Goal: Transaction & Acquisition: Purchase product/service

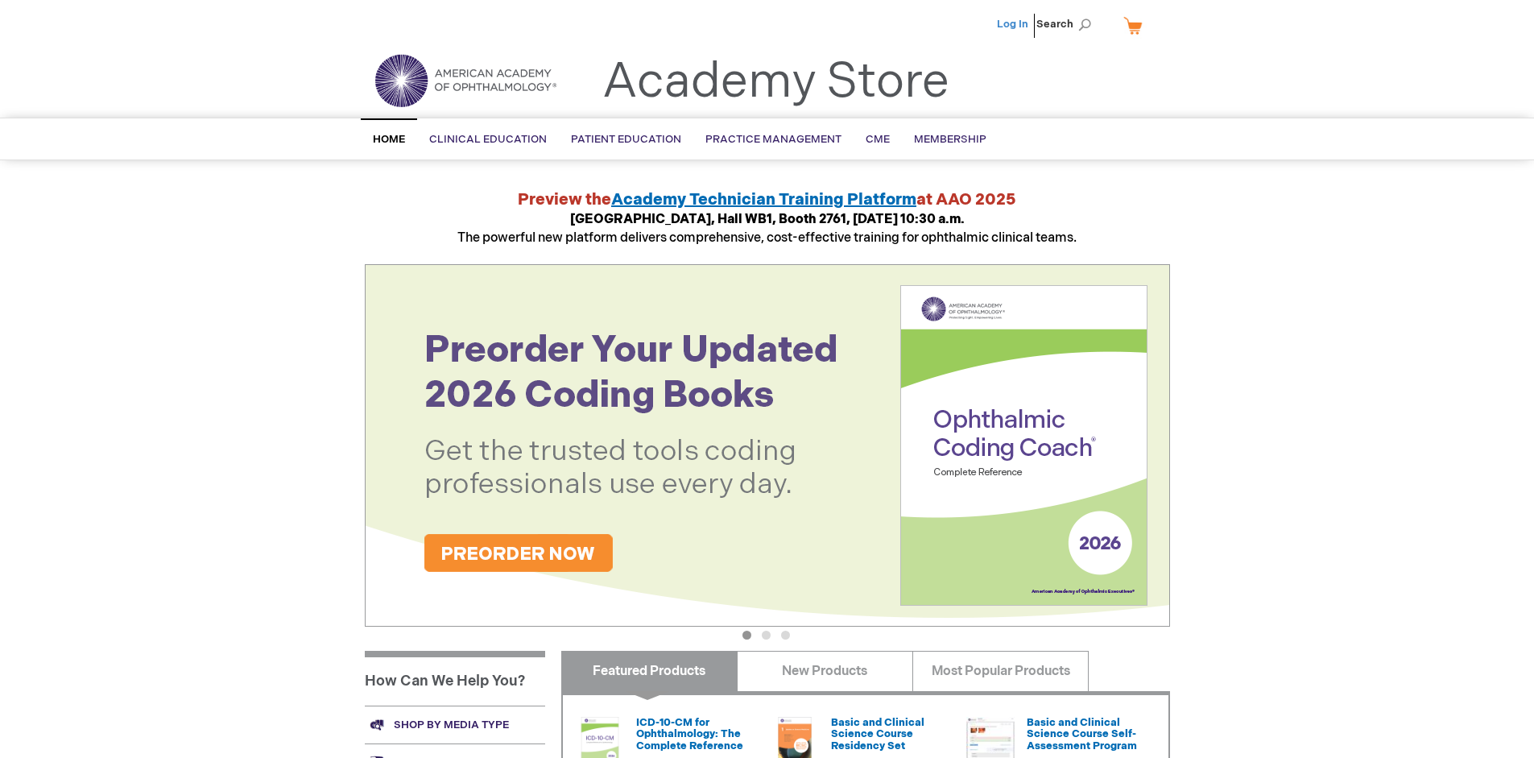
click at [1014, 24] on link "Log In" at bounding box center [1012, 24] width 31 height 13
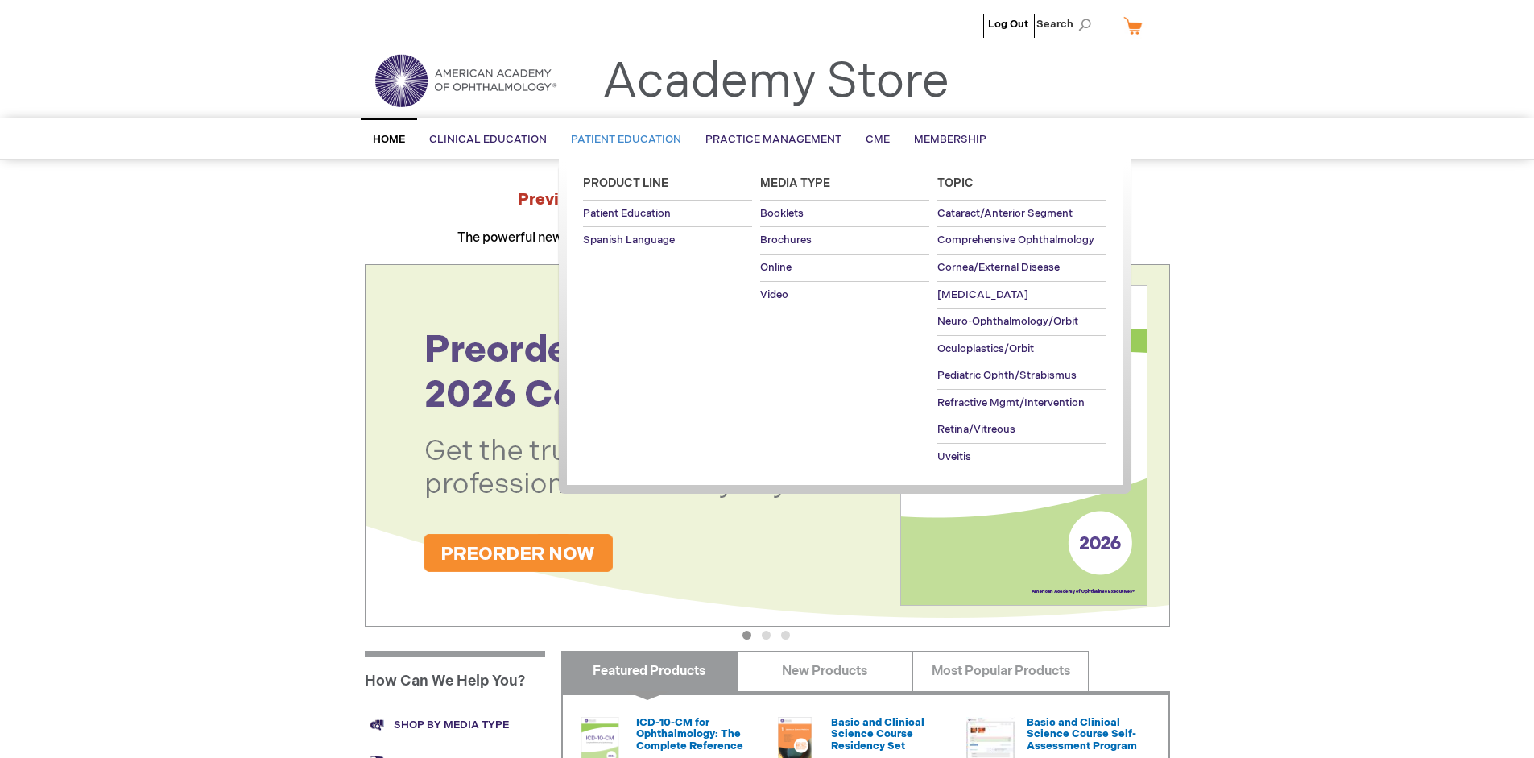
click at [622, 139] on span "Patient Education" at bounding box center [626, 139] width 110 height 13
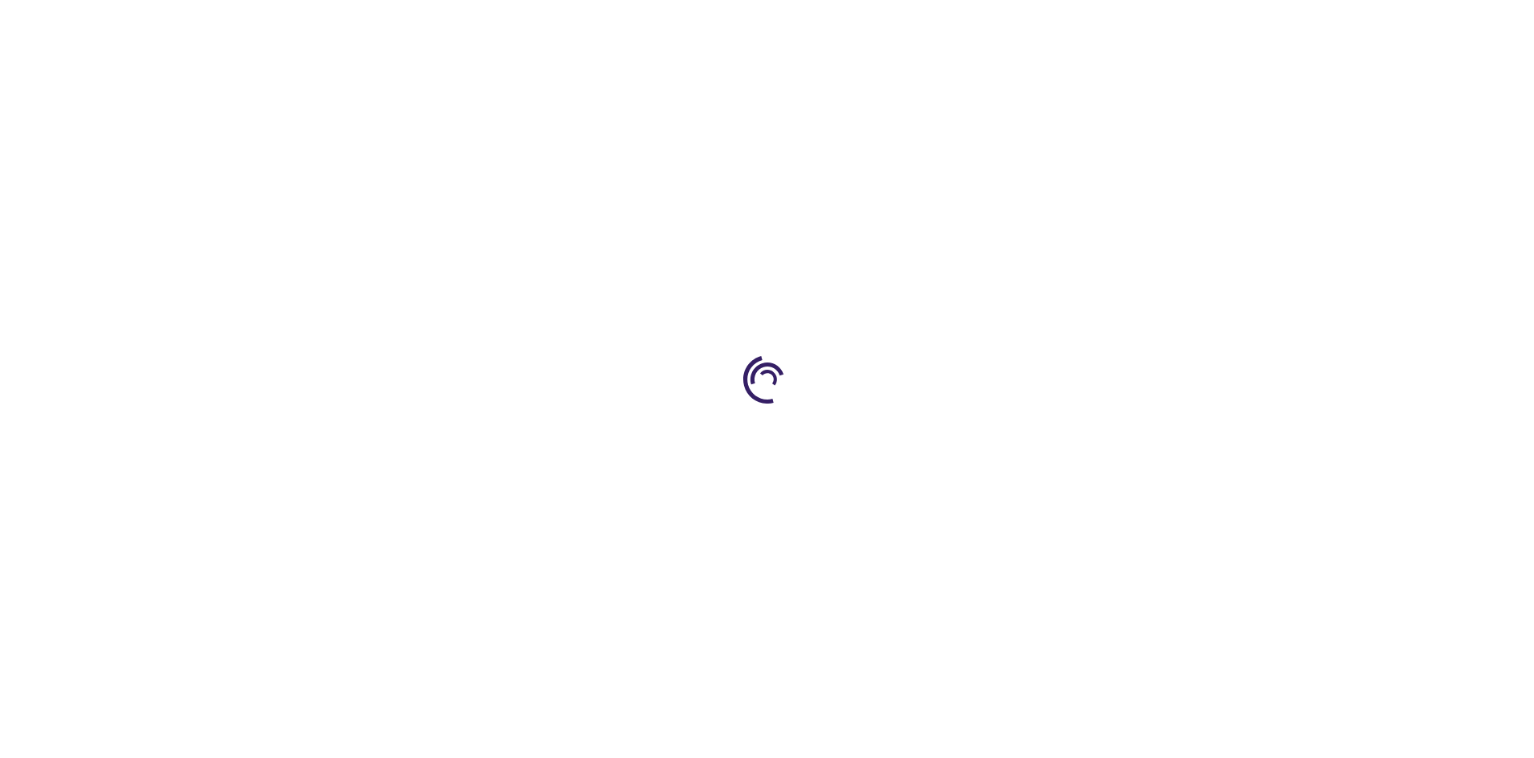
click at [1015, 435] on span "Add to Cart" at bounding box center [1007, 434] width 66 height 15
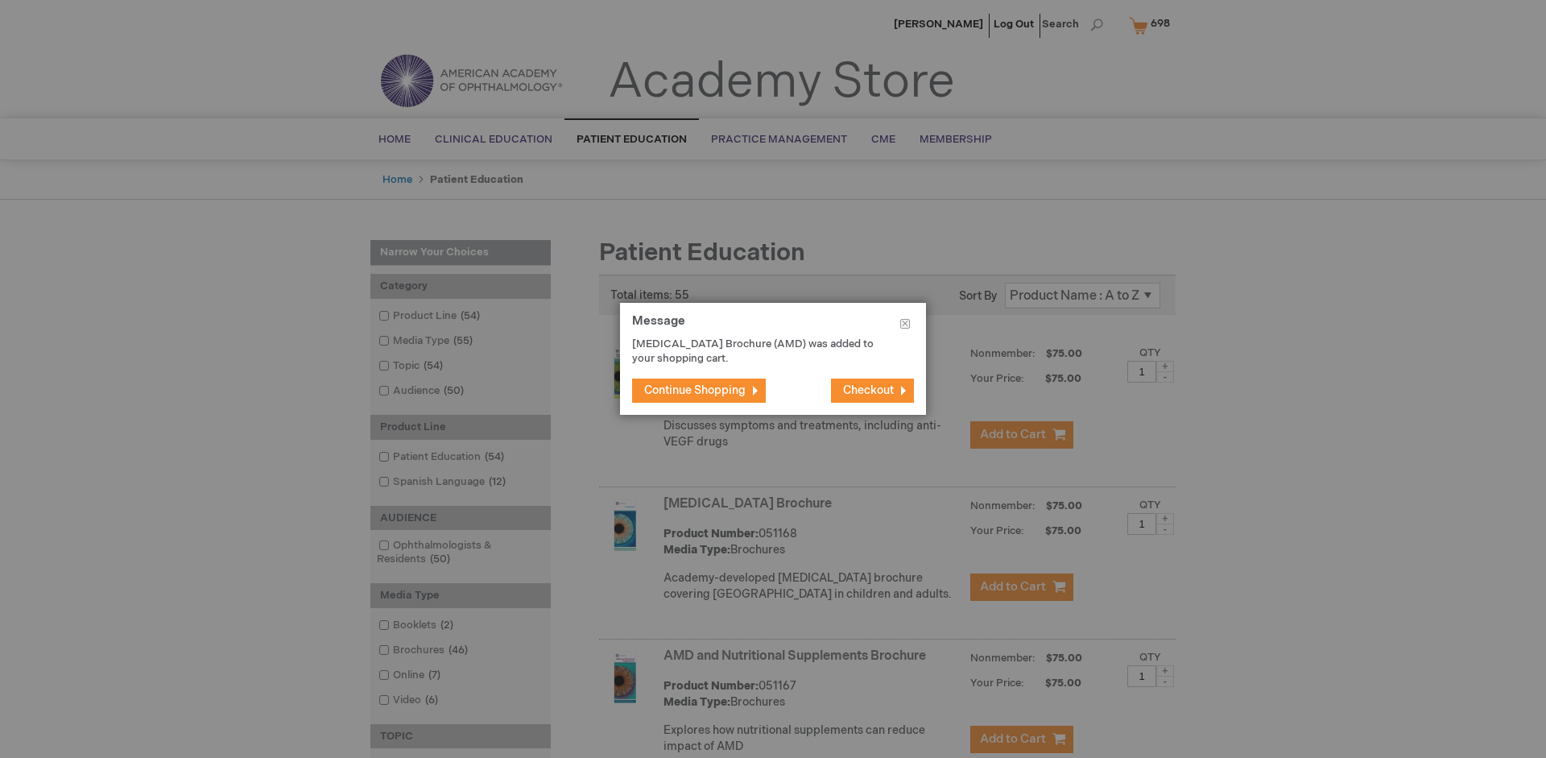
click at [695, 390] on span "Continue Shopping" at bounding box center [694, 390] width 101 height 14
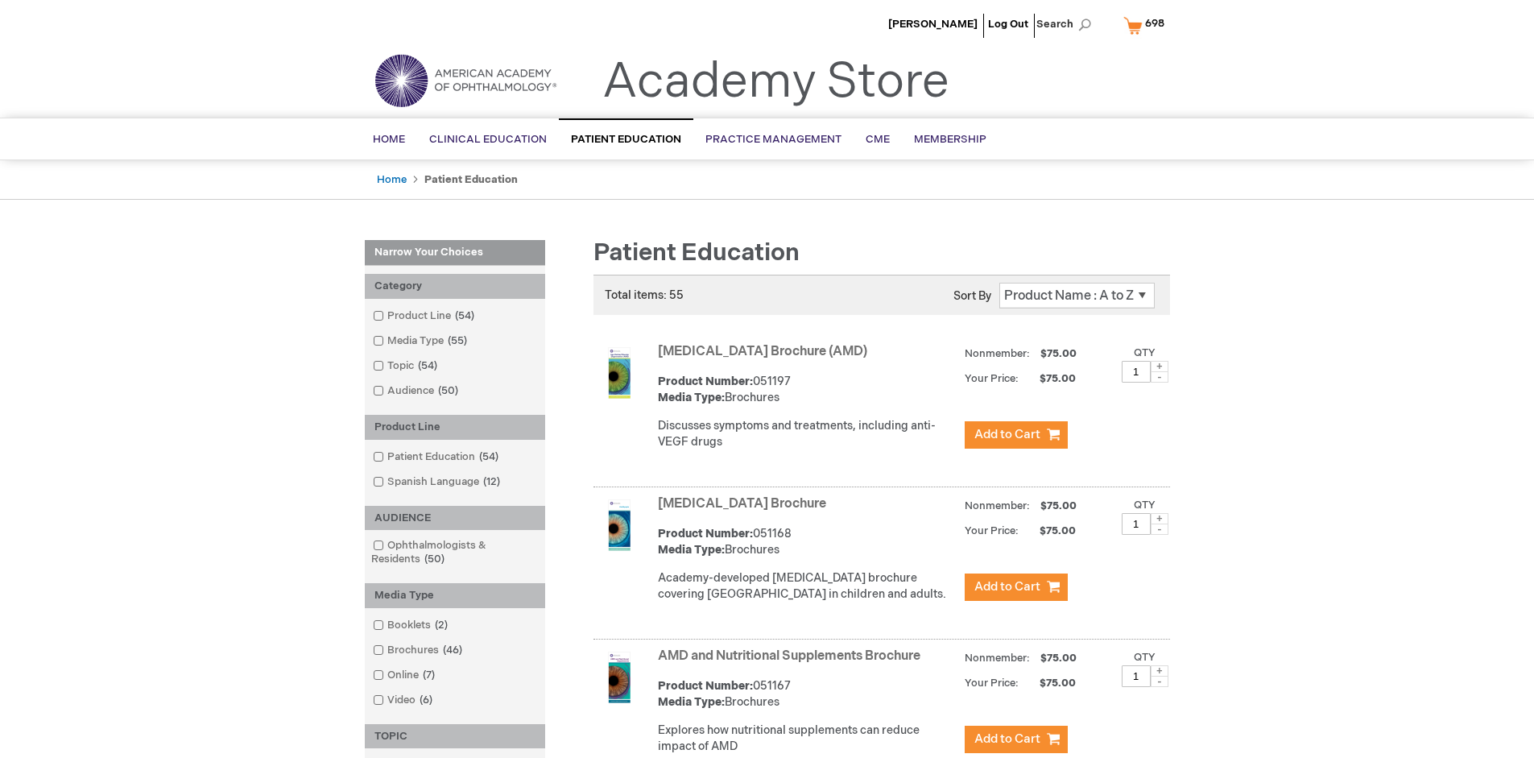
click at [792, 664] on link "AMD and Nutritional Supplements Brochure" at bounding box center [789, 655] width 263 height 15
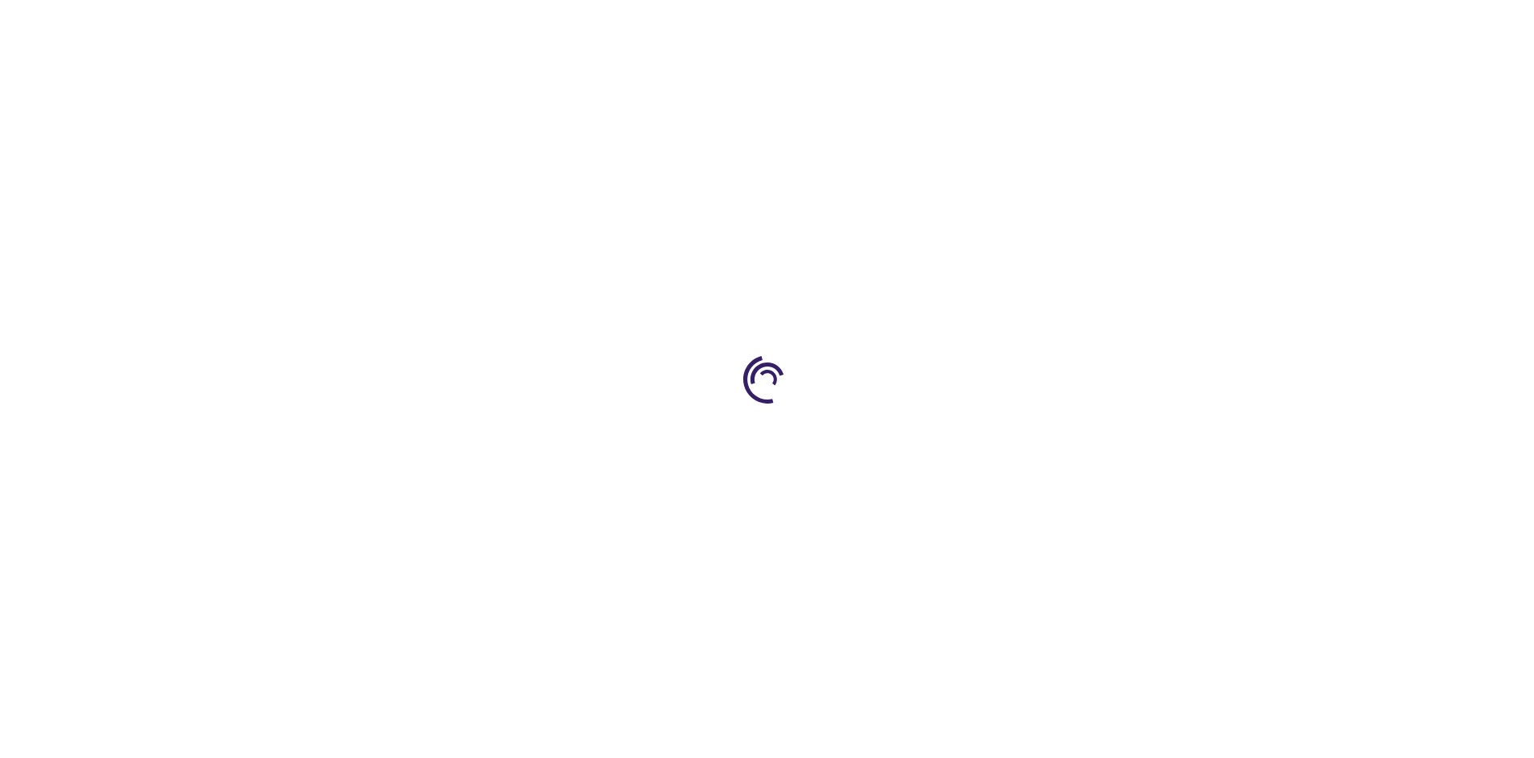
type input "1"
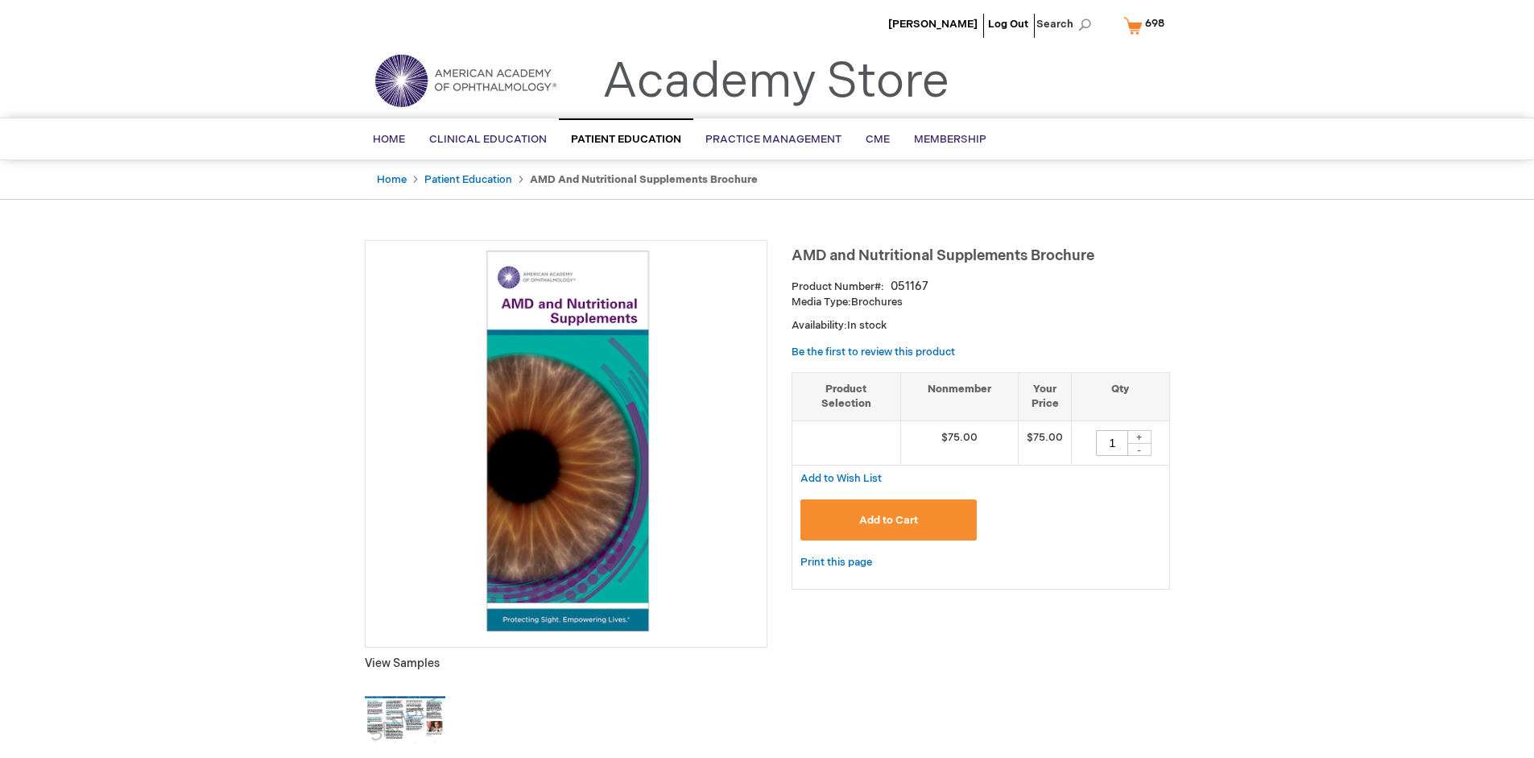
click at [888, 519] on span "Add to Cart" at bounding box center [888, 520] width 59 height 13
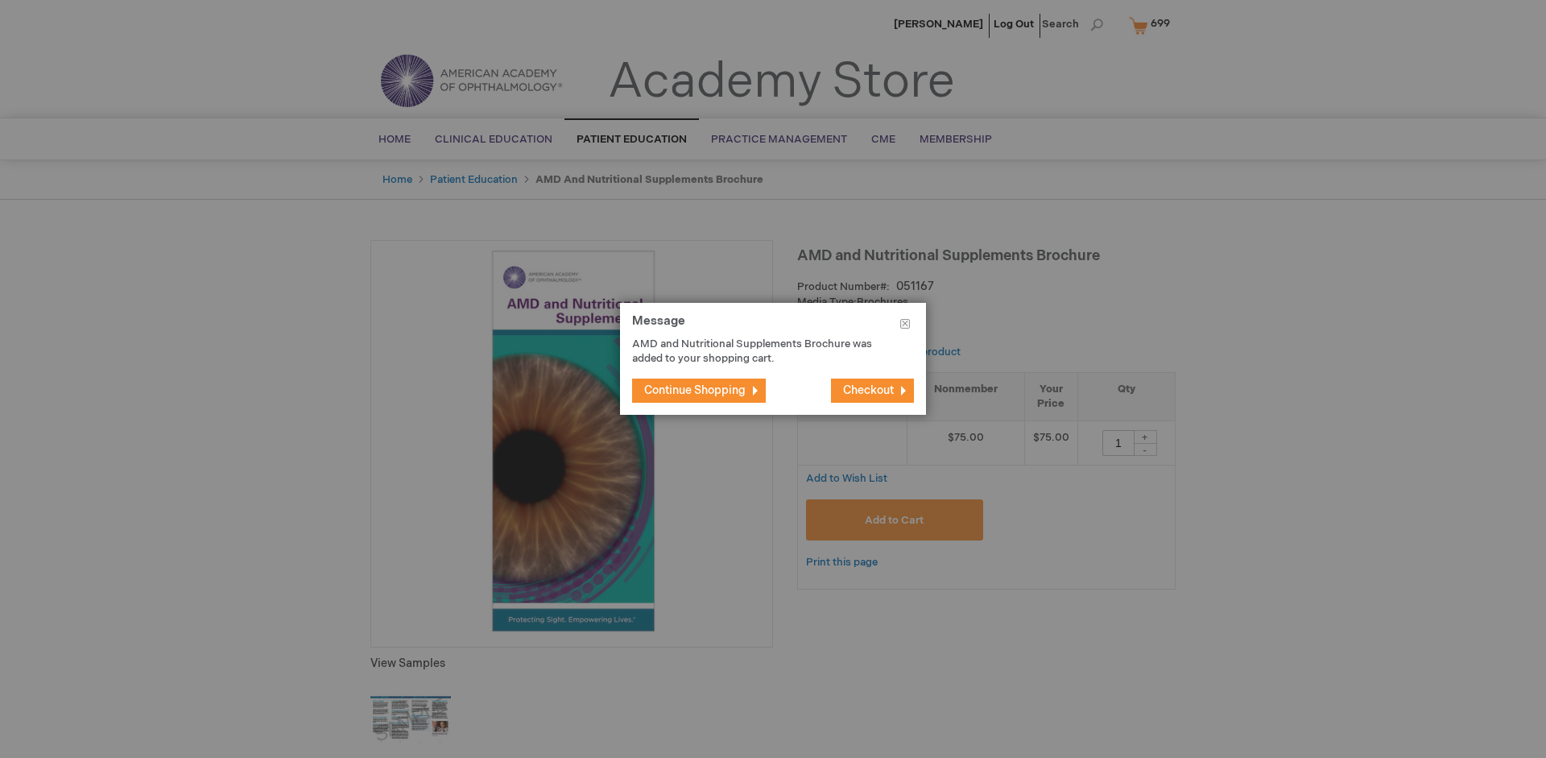
click at [695, 390] on span "Continue Shopping" at bounding box center [694, 390] width 101 height 14
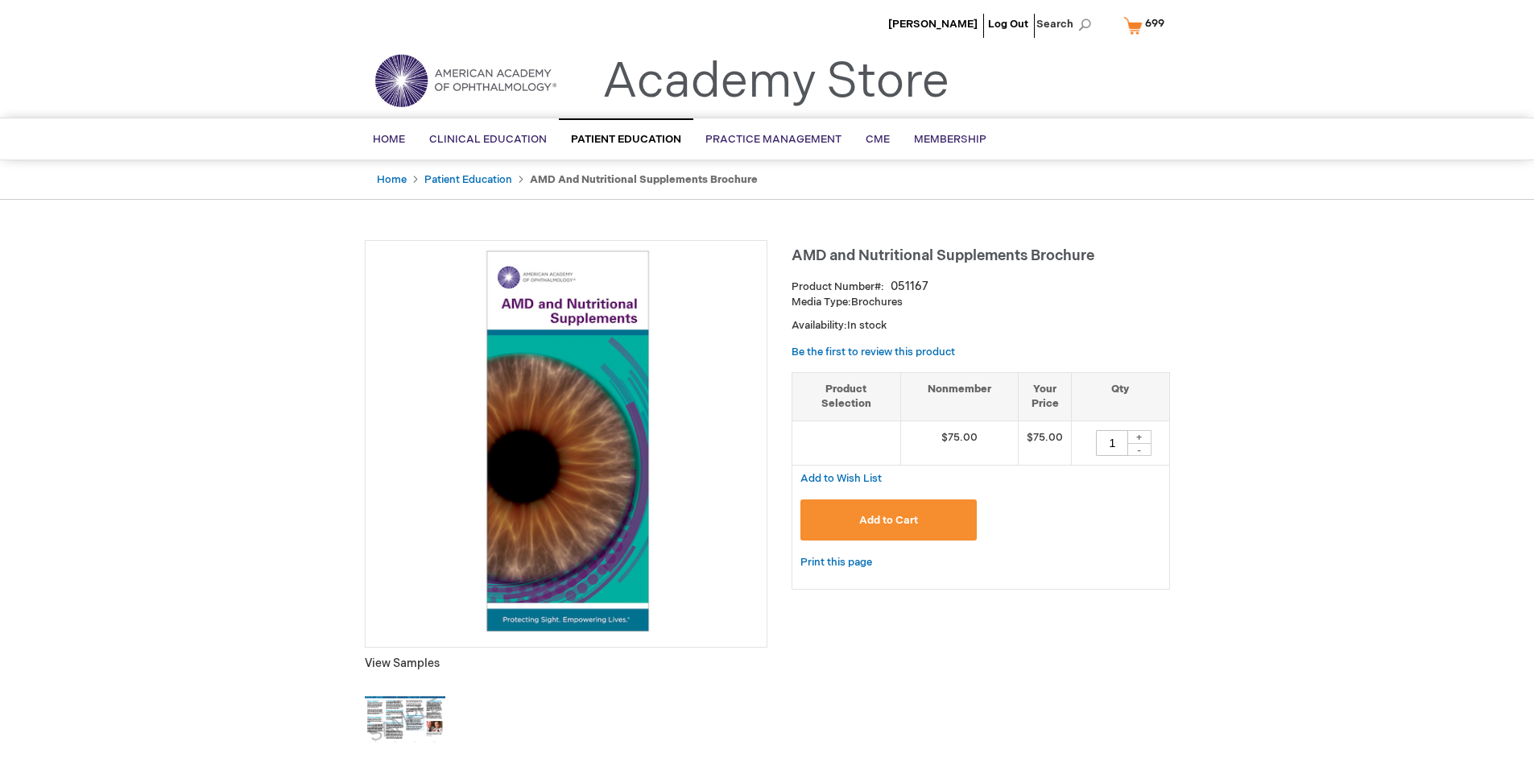
click at [1147, 25] on span "699" at bounding box center [1154, 23] width 19 height 13
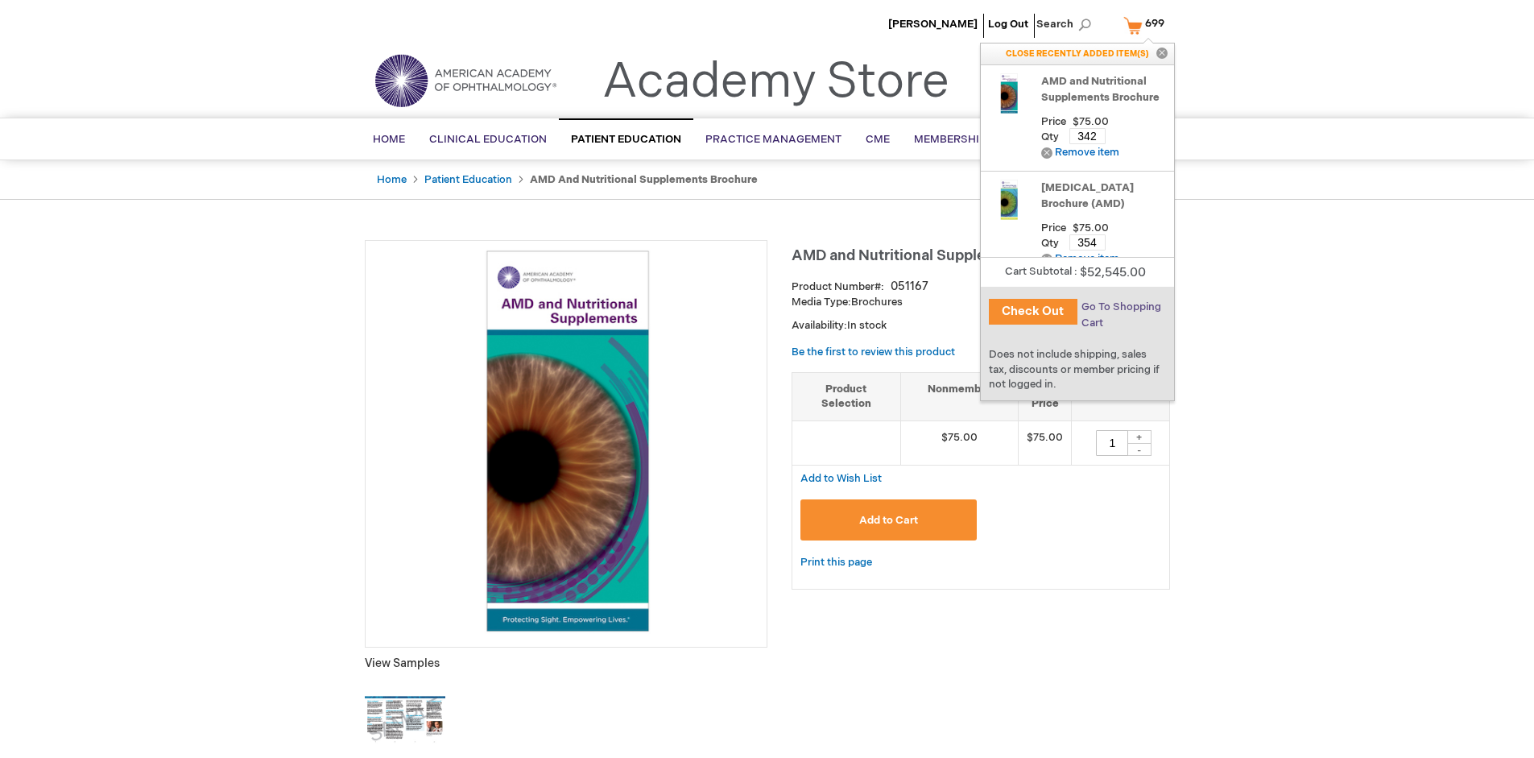
click at [1120, 307] on span "Go To Shopping Cart" at bounding box center [1122, 314] width 80 height 29
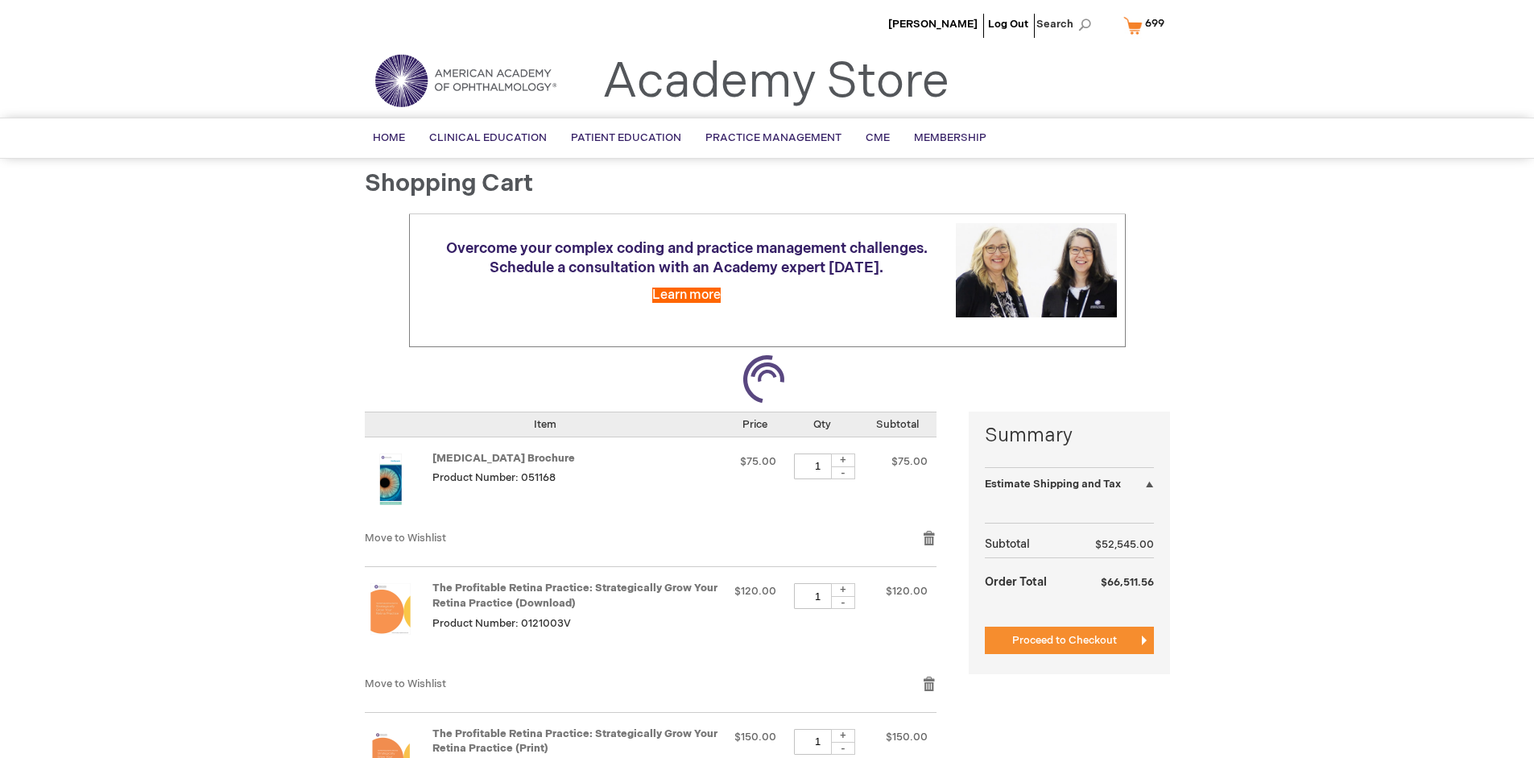
select select "US"
select select "41"
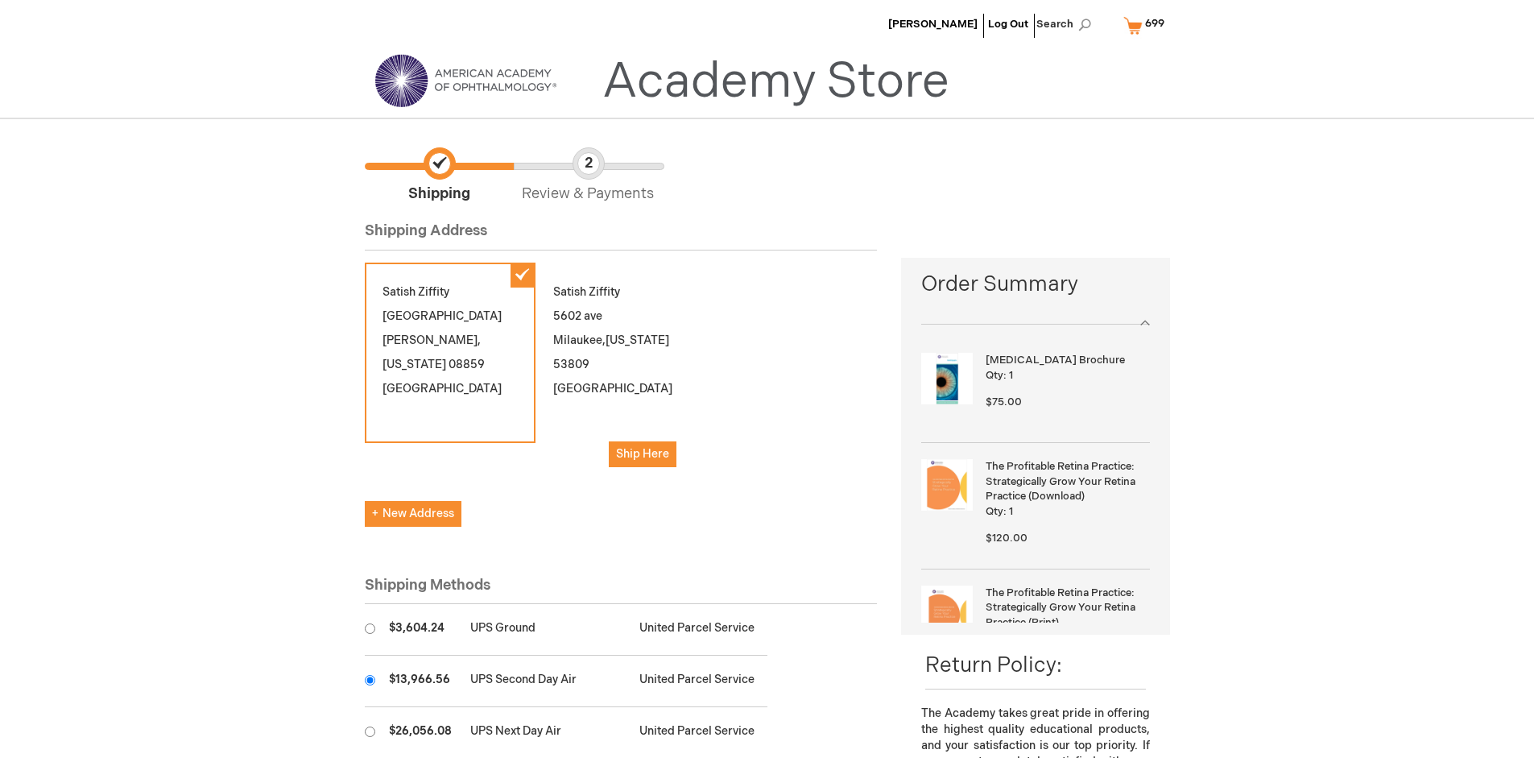
click at [370, 680] on input "radio" at bounding box center [370, 680] width 10 height 10
